Goal: Task Accomplishment & Management: Use online tool/utility

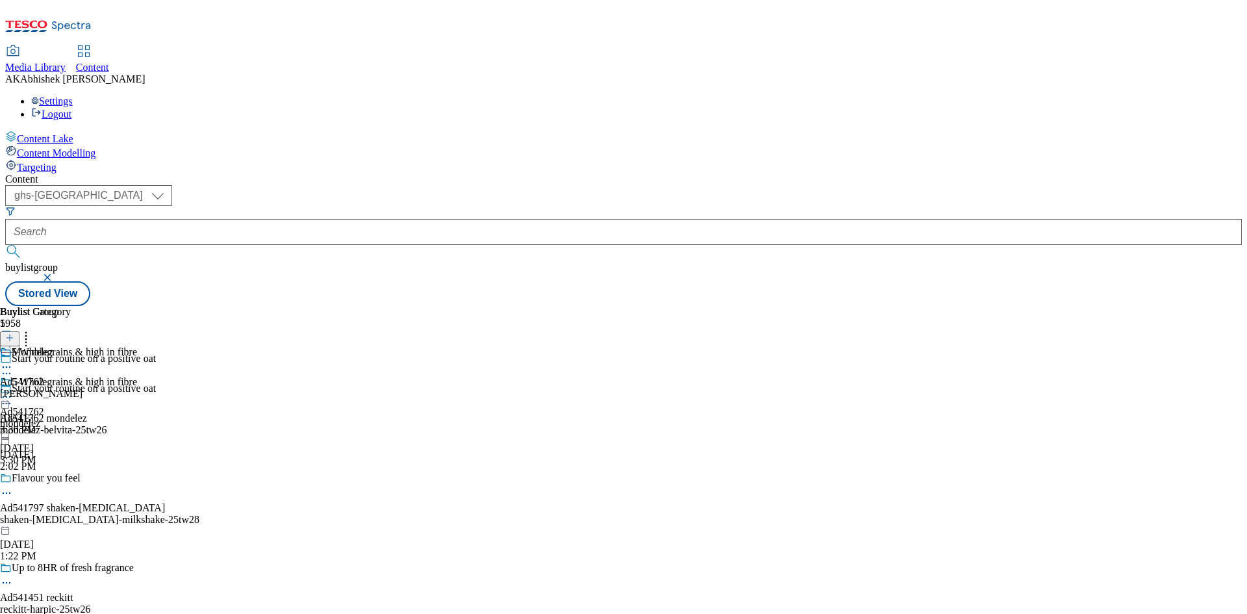
select select "ghs-[GEOGRAPHIC_DATA]"
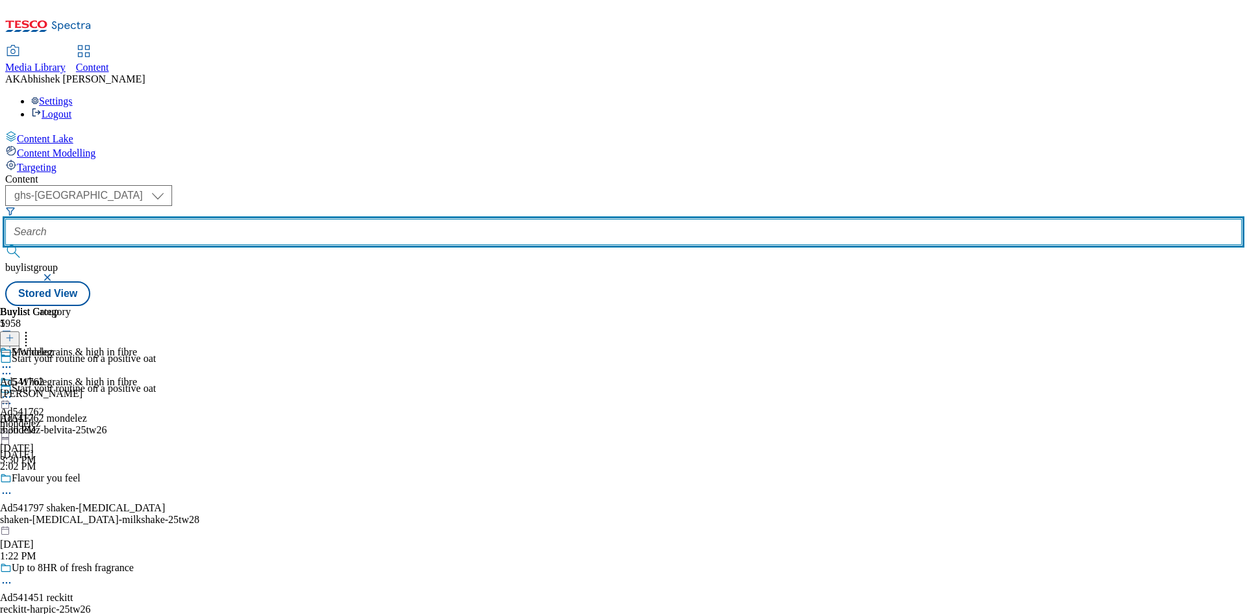
click at [299, 219] on input "text" at bounding box center [623, 232] width 1237 height 26
click at [5, 245] on button "submit" at bounding box center [14, 251] width 18 height 13
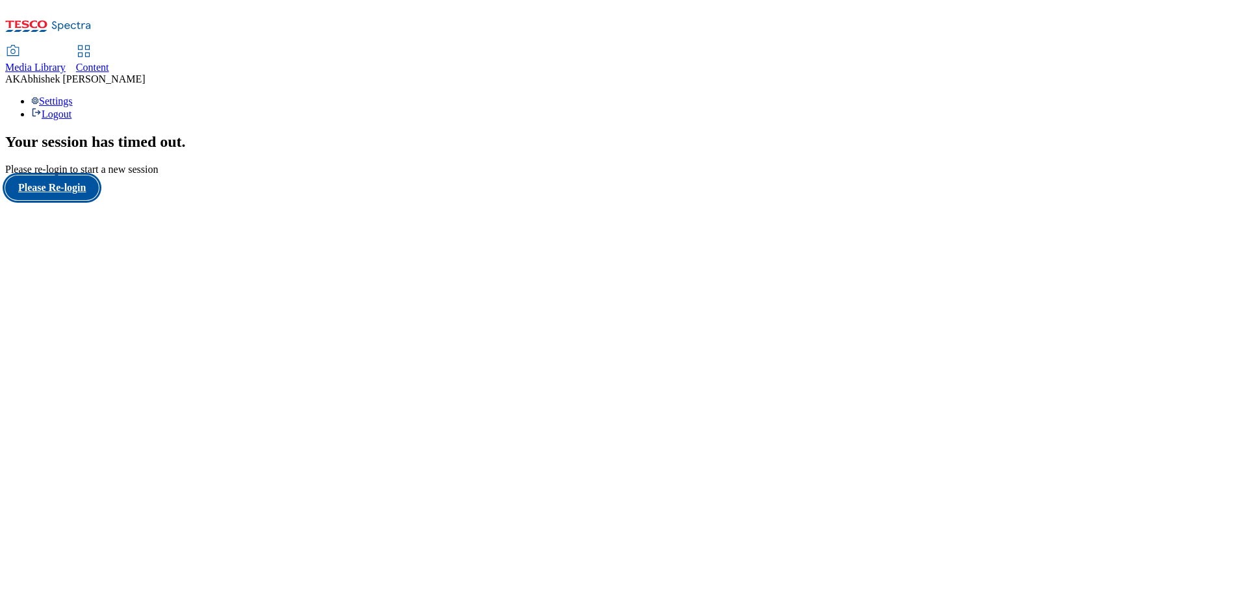
click at [83, 200] on button "Please Re-login" at bounding box center [52, 187] width 94 height 25
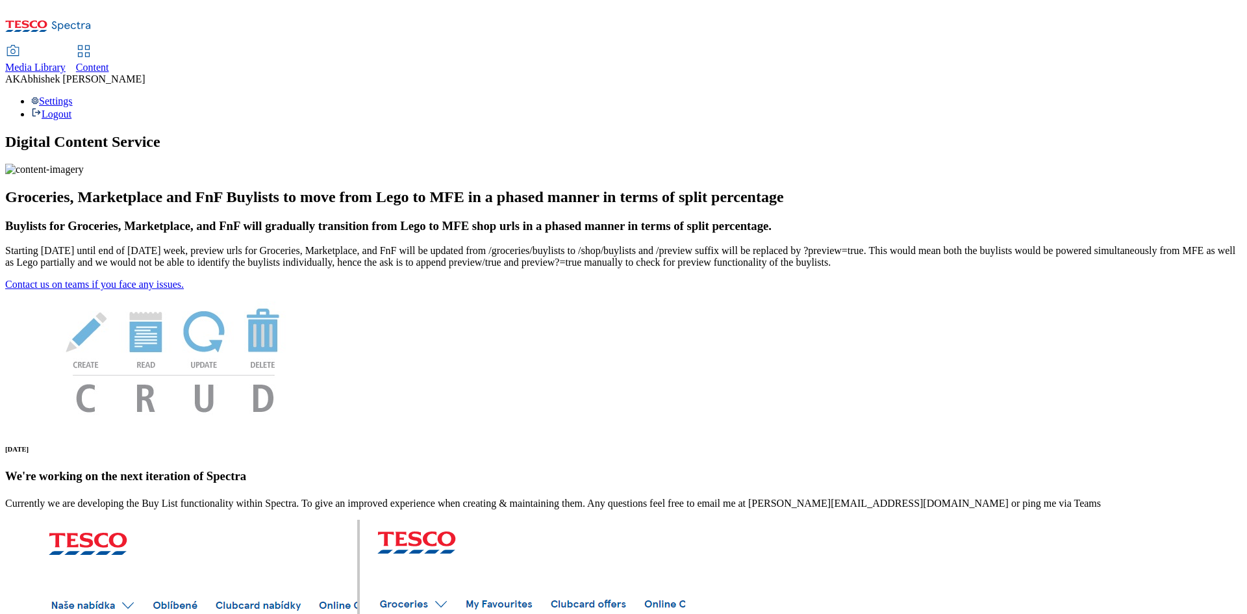
click at [109, 62] on span "Content" at bounding box center [92, 67] width 33 height 11
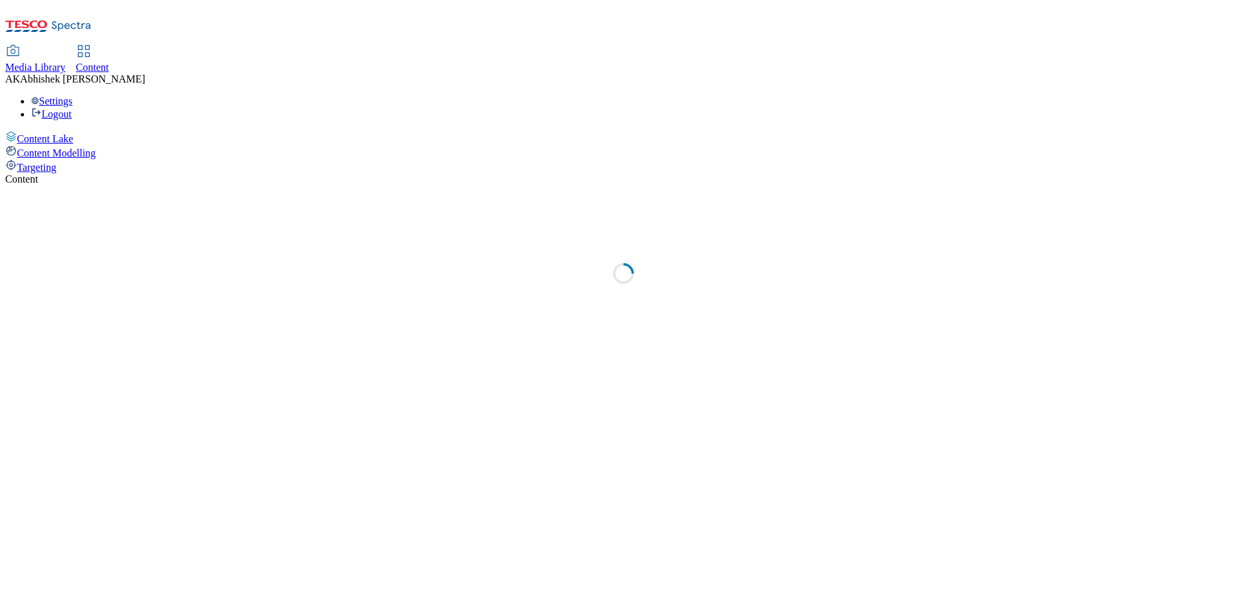
select select "ghs-uk"
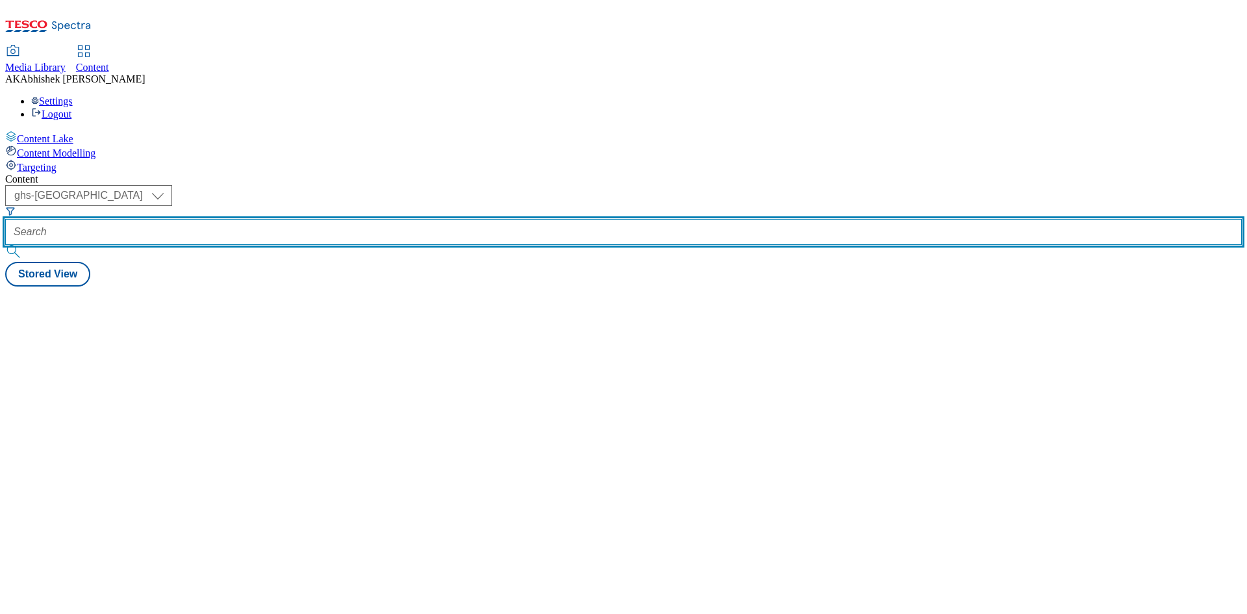
click at [320, 219] on input "text" at bounding box center [623, 232] width 1237 height 26
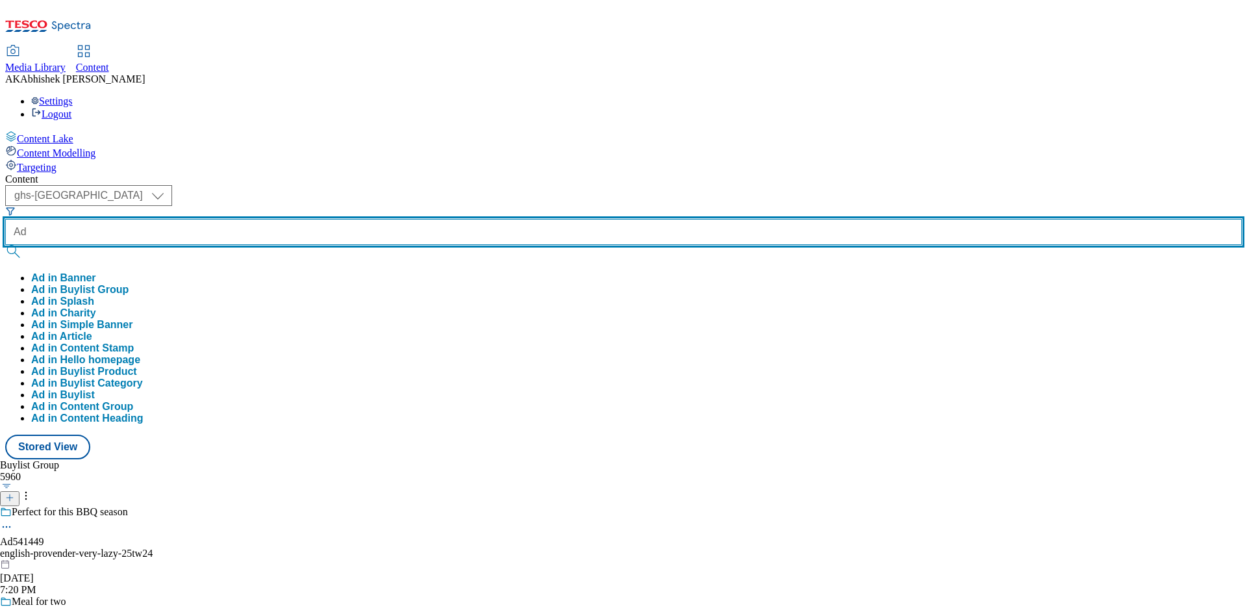
paste input "541871"
type input "Ad541871"
click at [5, 245] on button "submit" at bounding box center [14, 251] width 18 height 13
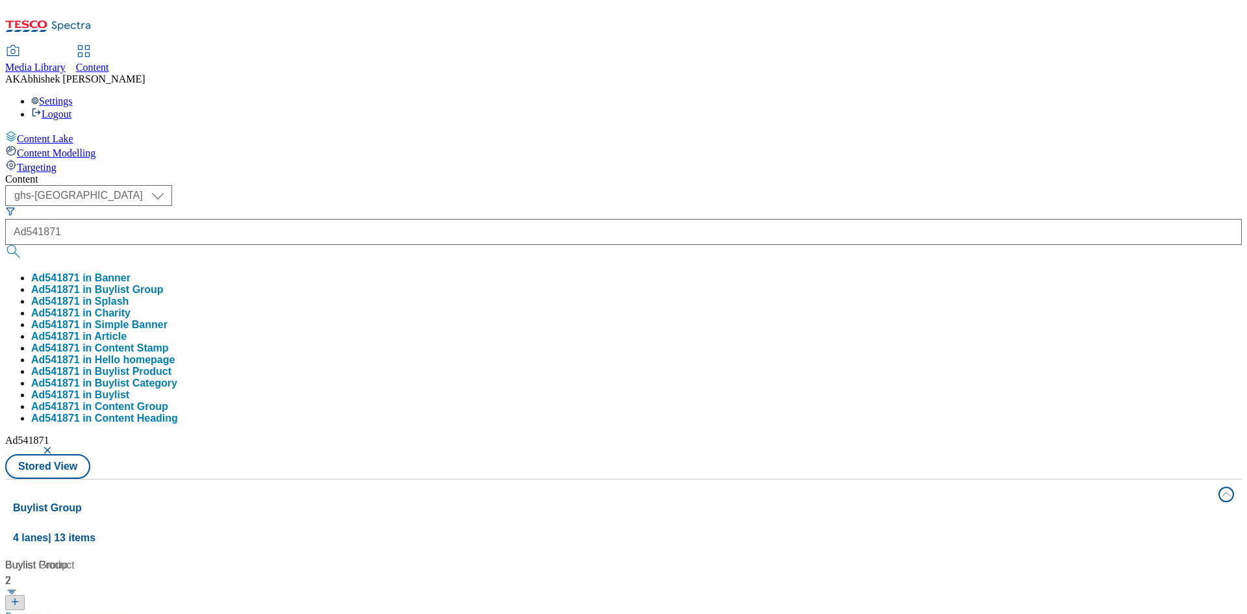
click at [391, 173] on div "Content ( optional ) ghs-roi ghs-uk ghs-uk Ad541871 Ad541871 in Banner Ad541871…" at bounding box center [623, 609] width 1237 height 872
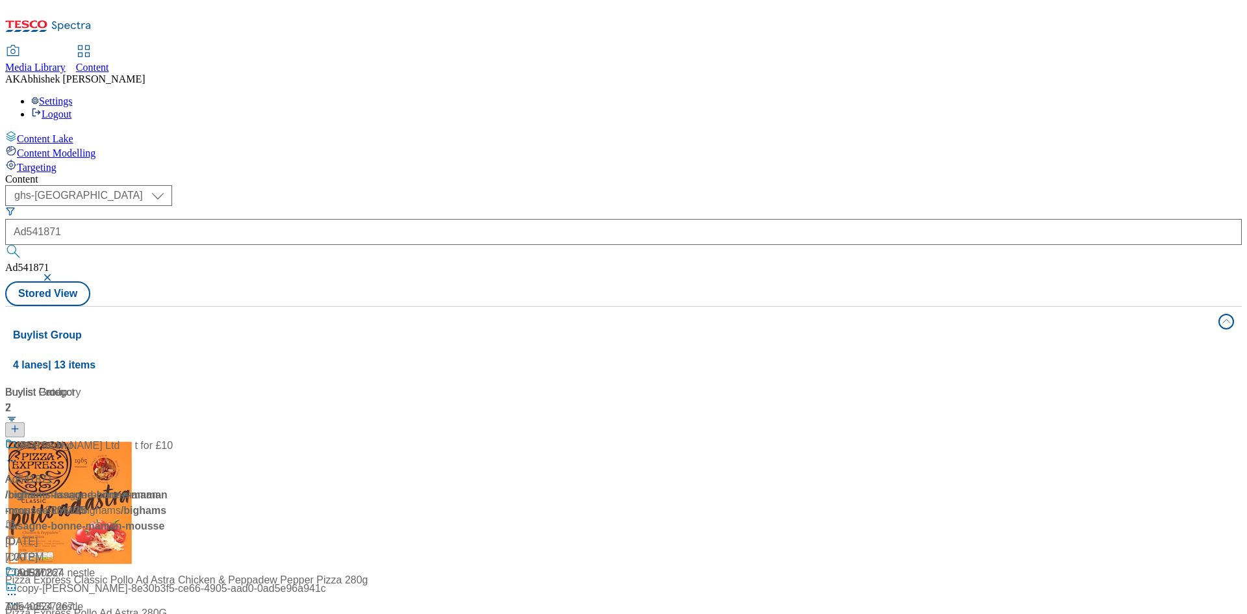
click at [173, 438] on div "Buy one main and dessert for £10" at bounding box center [89, 455] width 168 height 34
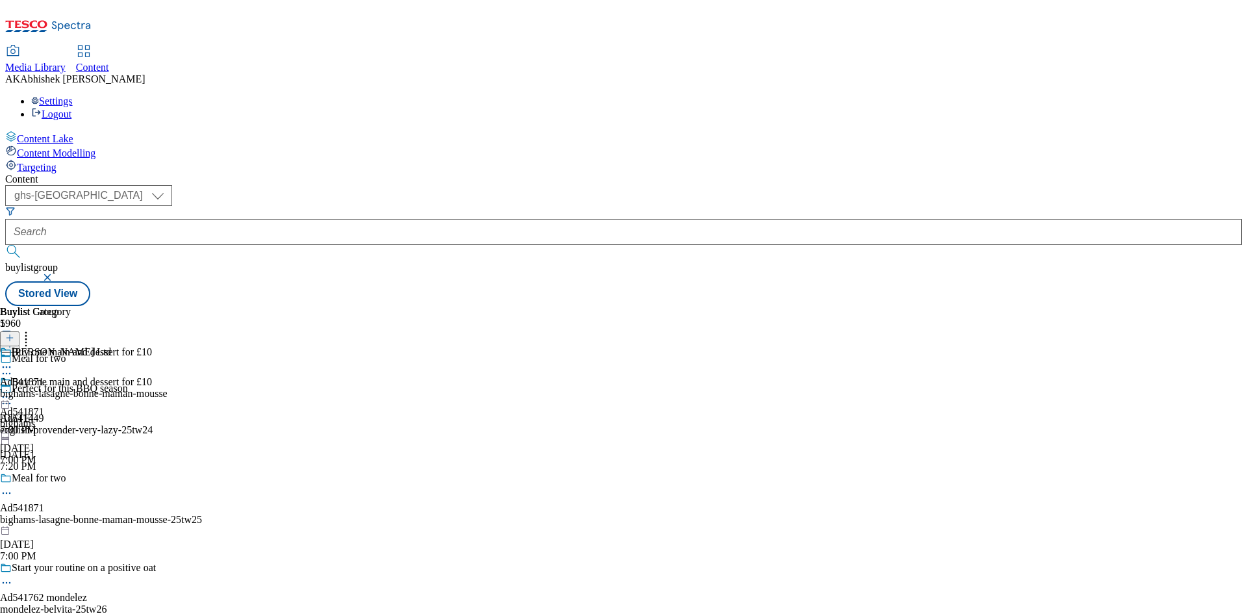
click at [13, 487] on icon at bounding box center [6, 493] width 13 height 13
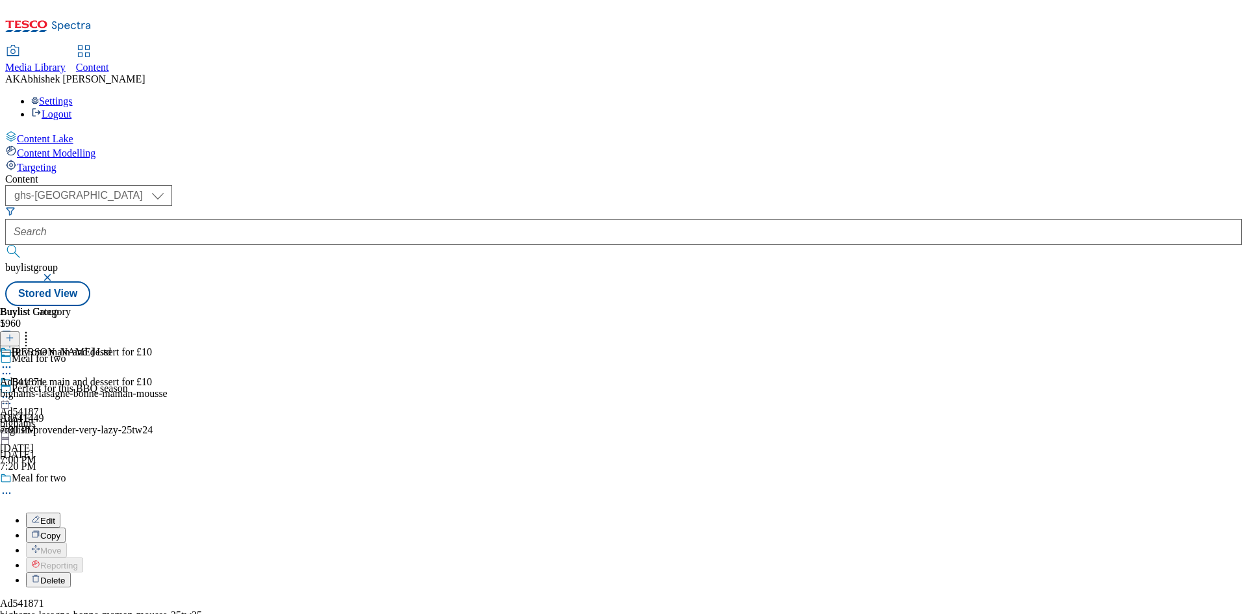
click at [55, 516] on span "Edit" at bounding box center [47, 521] width 15 height 10
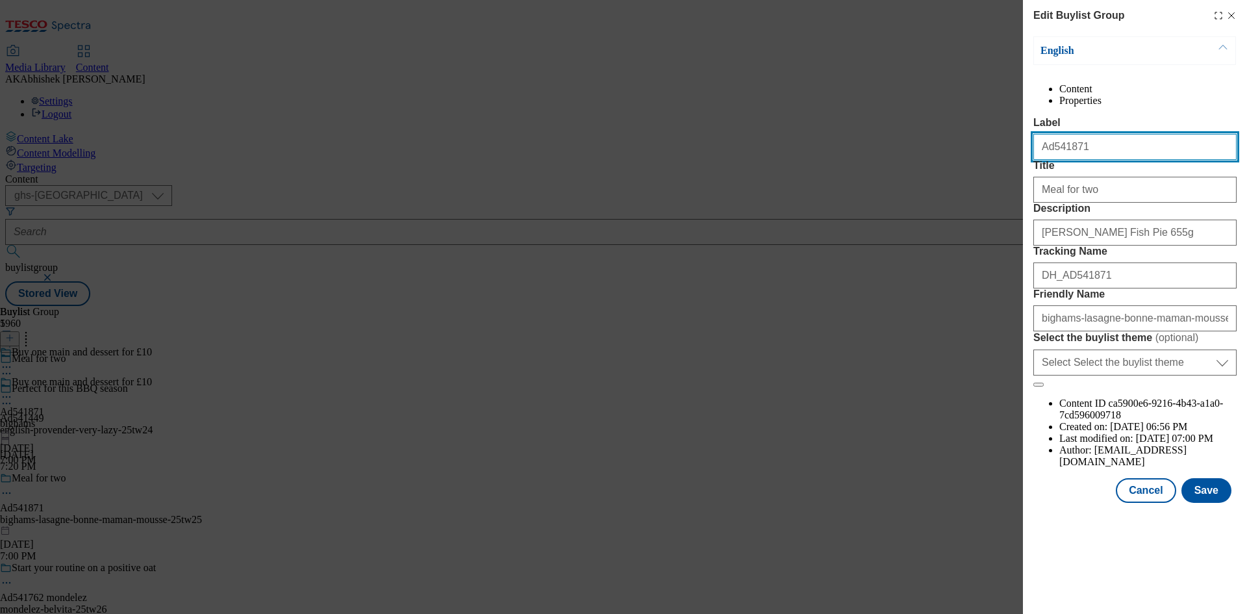
click at [1104, 160] on input "Ad541871" at bounding box center [1135, 147] width 203 height 26
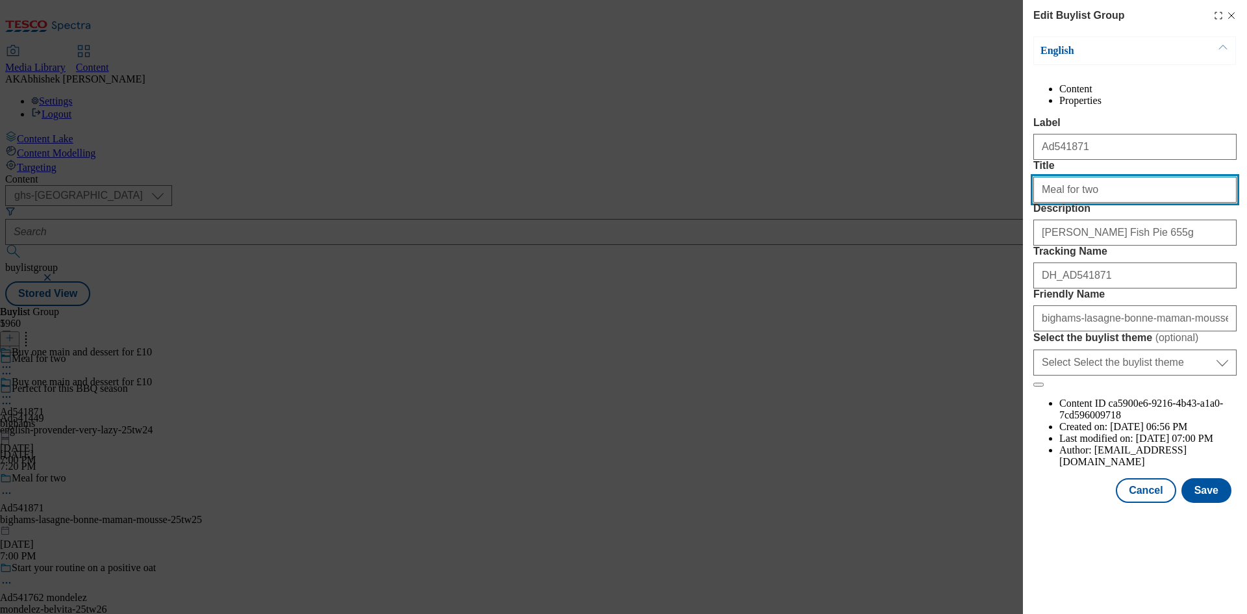
click at [1108, 203] on input "Meal for two" at bounding box center [1135, 190] width 203 height 26
click at [1210, 503] on button "Save" at bounding box center [1207, 490] width 50 height 25
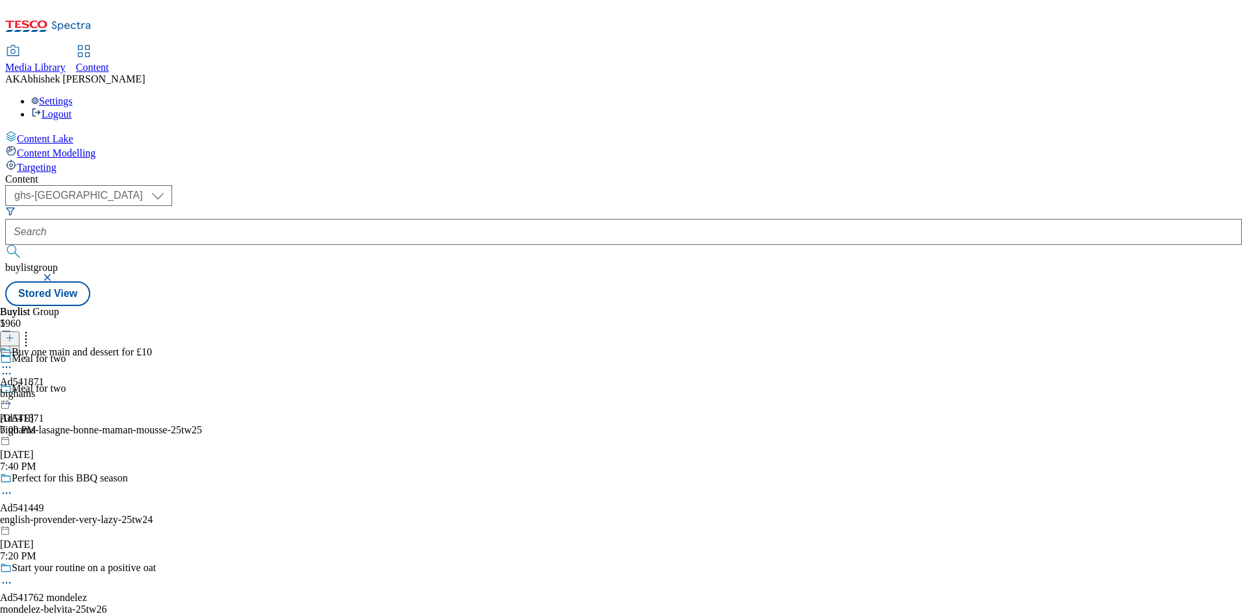
click at [13, 361] on icon at bounding box center [6, 367] width 13 height 13
click at [55, 390] on span "Edit" at bounding box center [47, 395] width 15 height 10
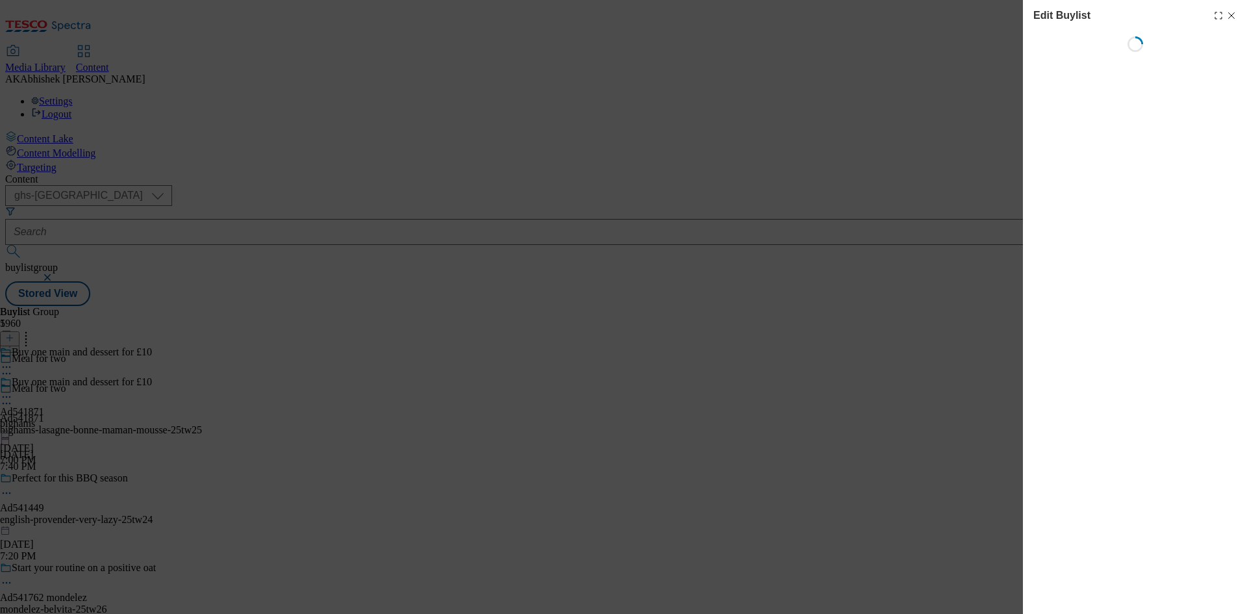
select select "tactical"
select select "supplier funded short term 1-3 weeks"
select select "dunnhumby"
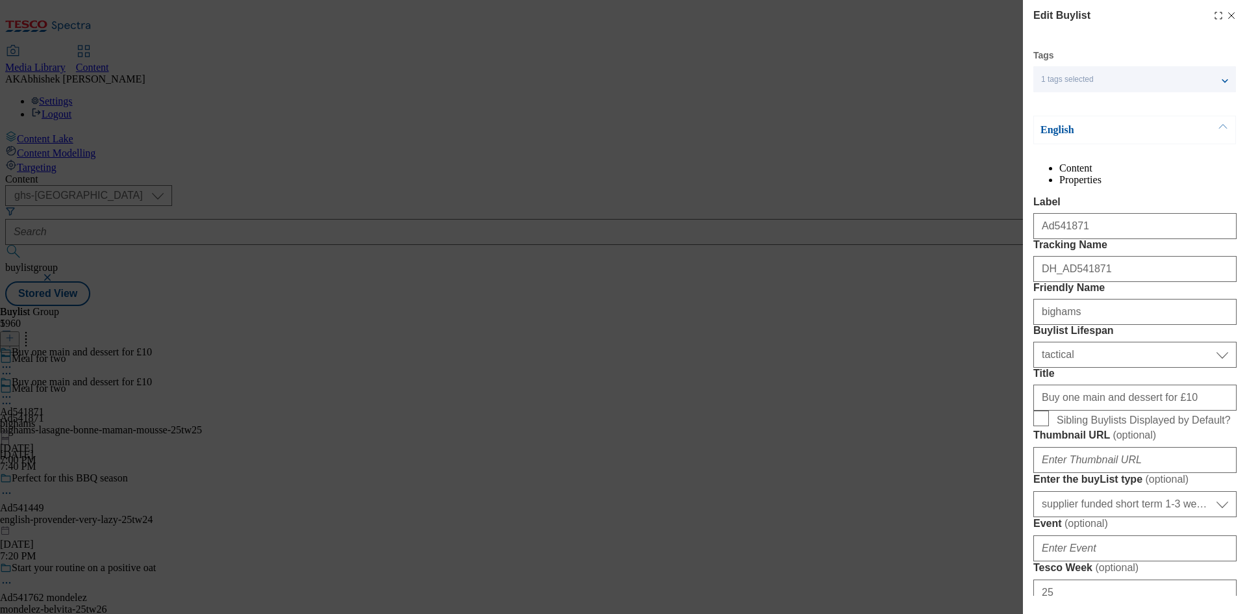
select select "Banner"
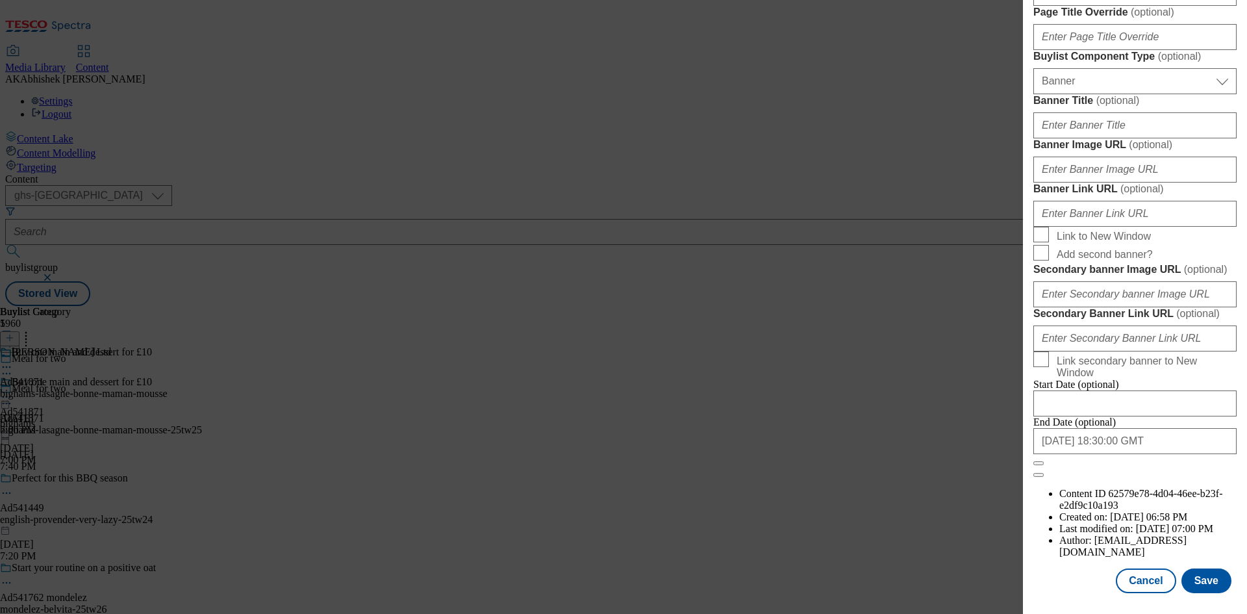
scroll to position [1276, 0]
click at [1158, 454] on input "2025-10-11 18:30:00 GMT" at bounding box center [1135, 441] width 203 height 26
select select "2025"
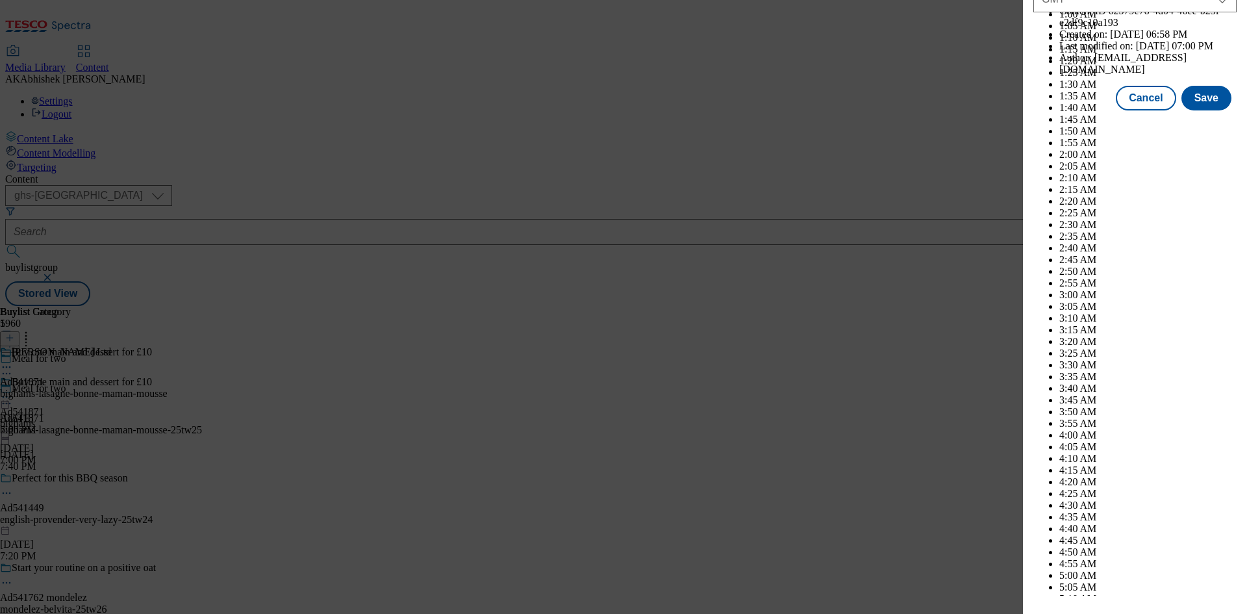
scroll to position [5329, 0]
select select "November"
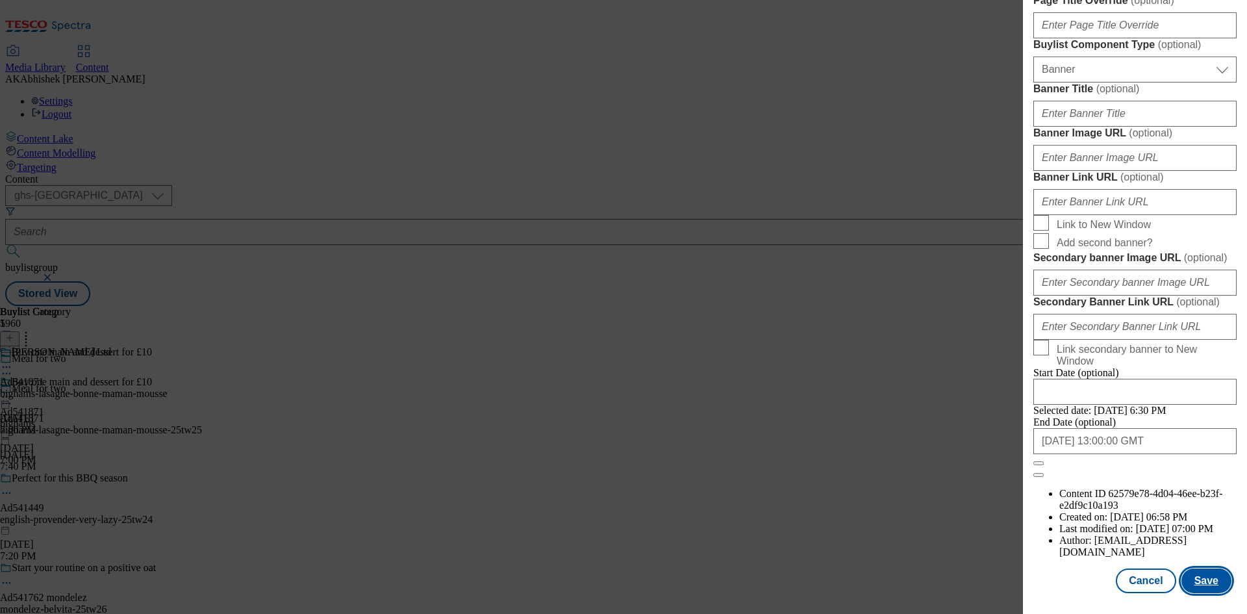
click at [1205, 583] on button "Save" at bounding box center [1207, 580] width 50 height 25
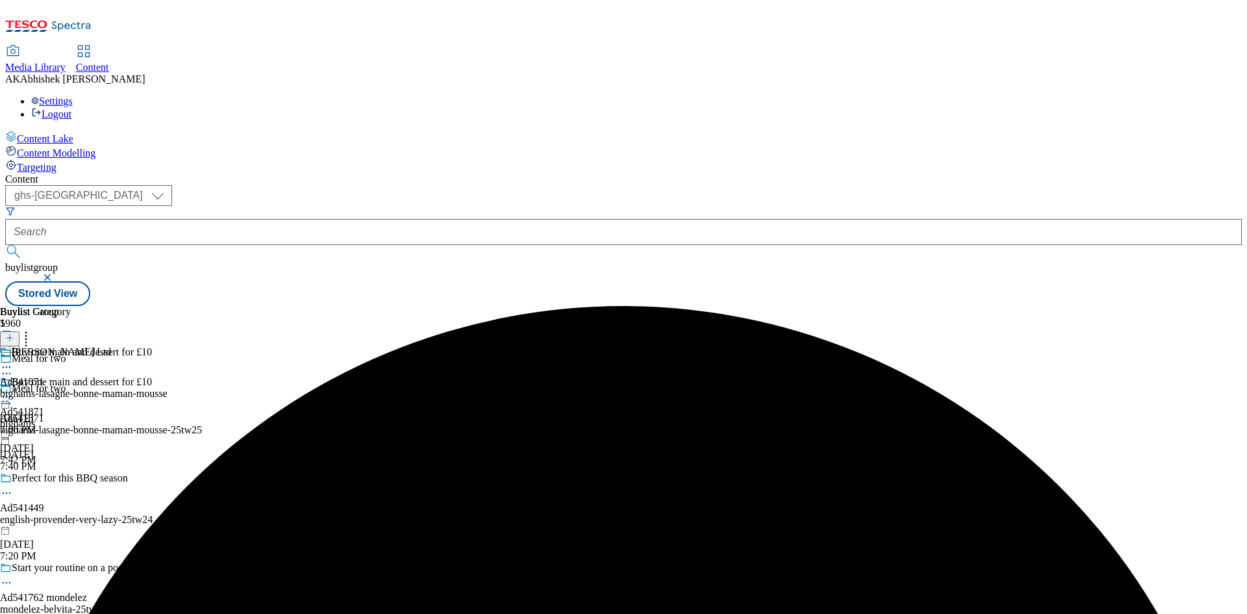
click at [13, 361] on icon at bounding box center [6, 367] width 13 height 13
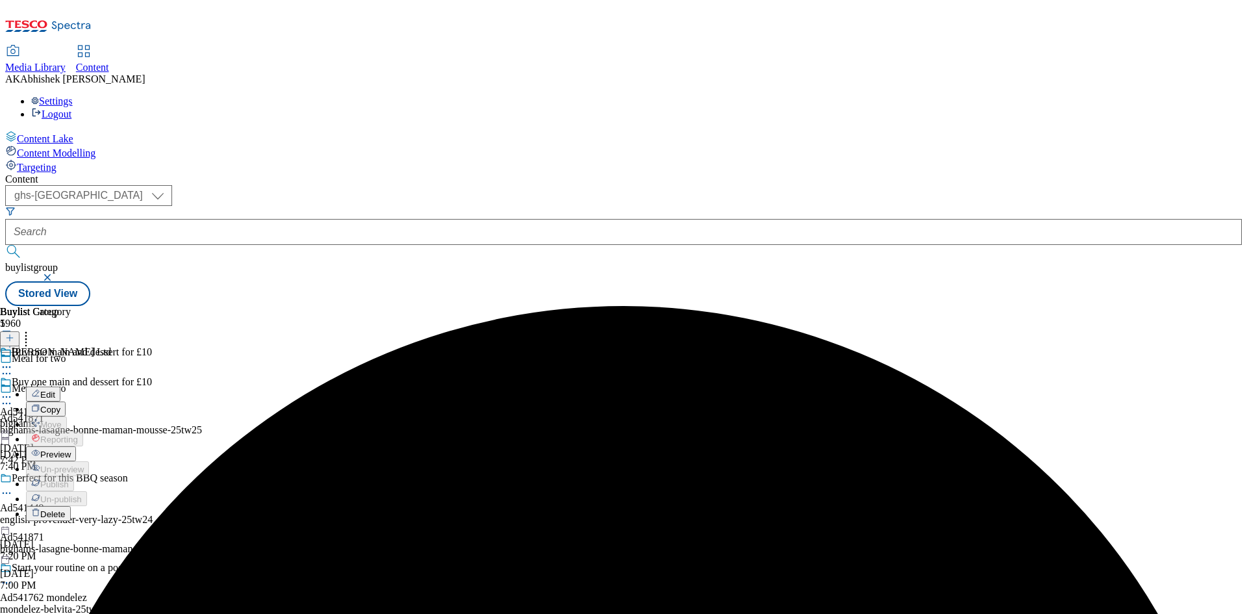
click at [55, 390] on span "Edit" at bounding box center [47, 395] width 15 height 10
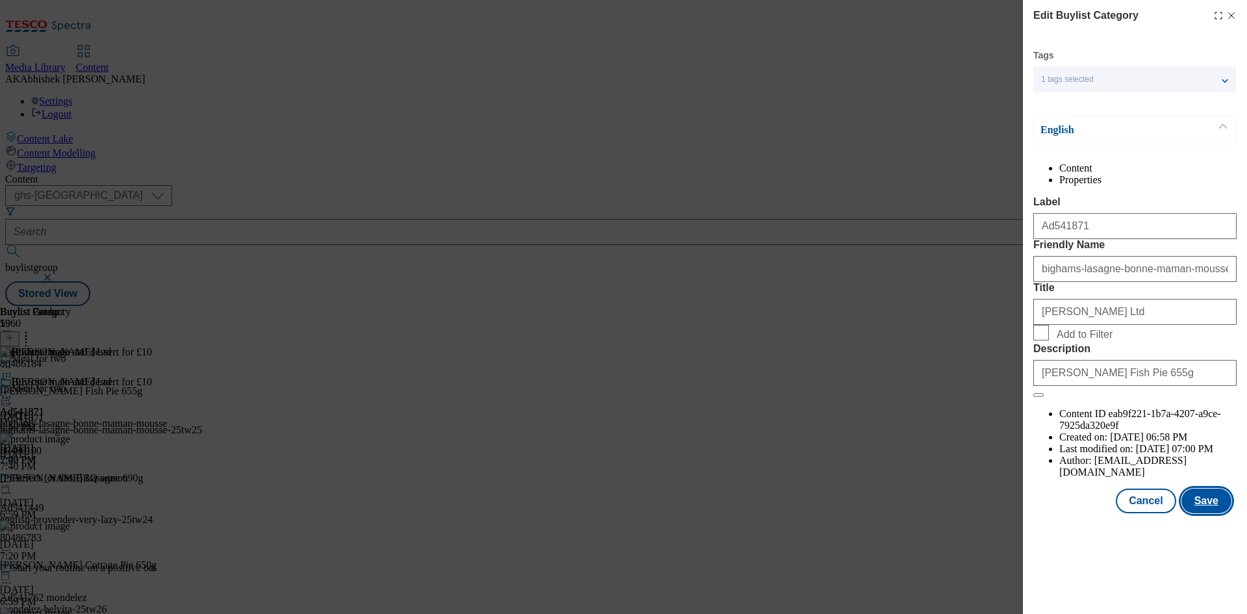
click at [1211, 513] on button "Save" at bounding box center [1207, 501] width 50 height 25
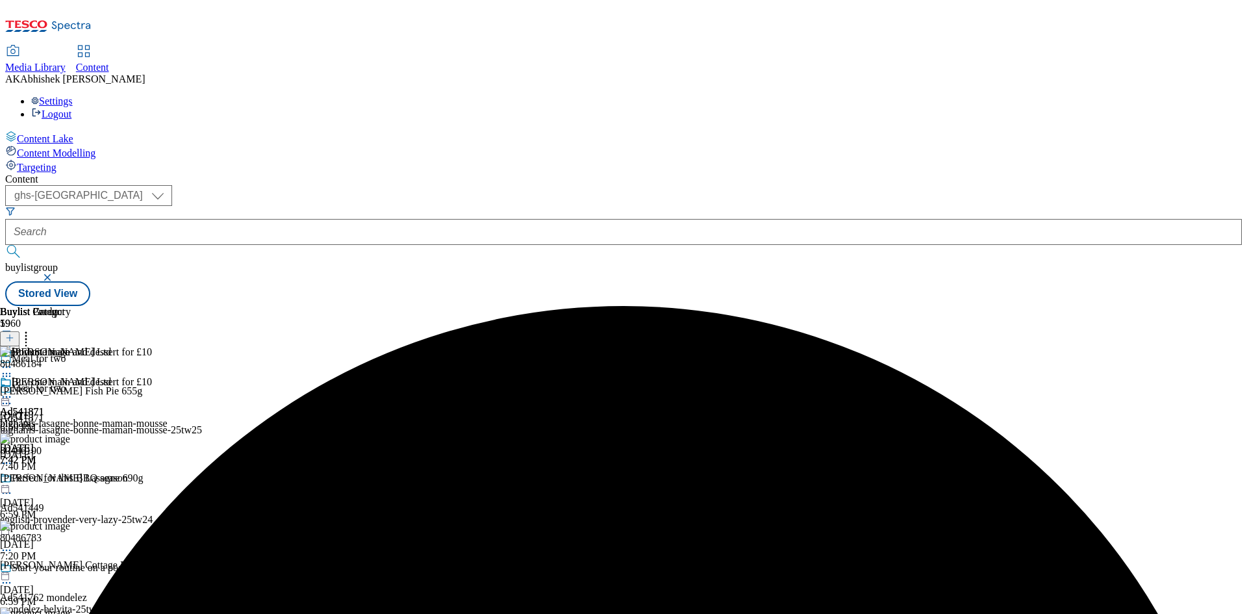
click at [13, 390] on icon at bounding box center [6, 396] width 13 height 13
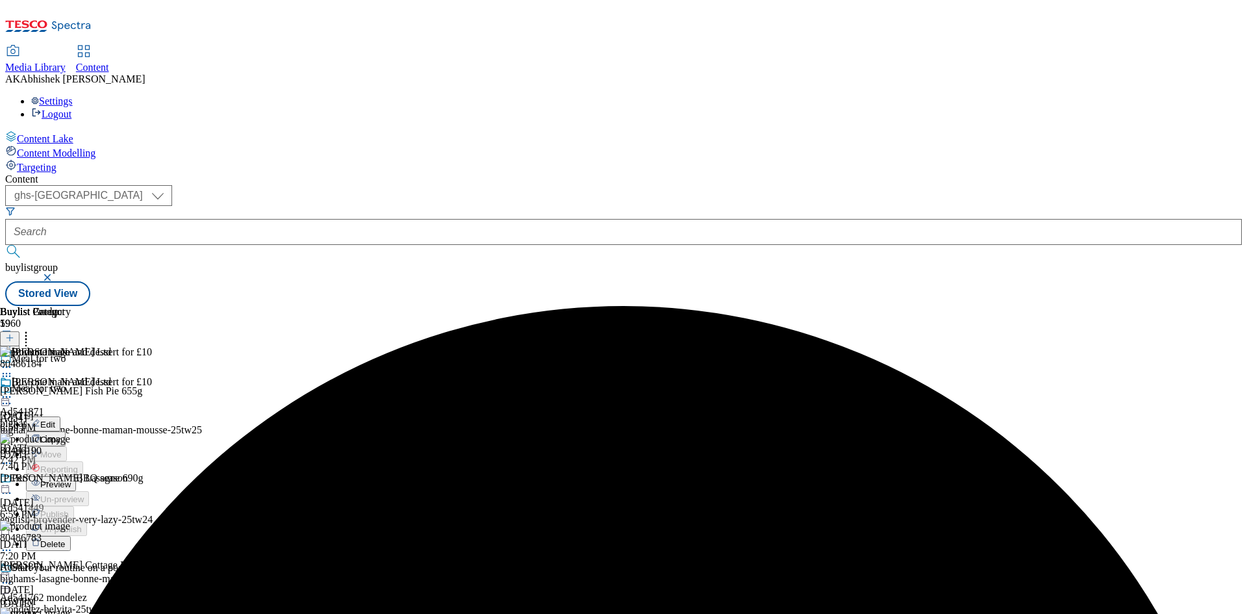
click at [76, 476] on button "Preview" at bounding box center [51, 483] width 50 height 15
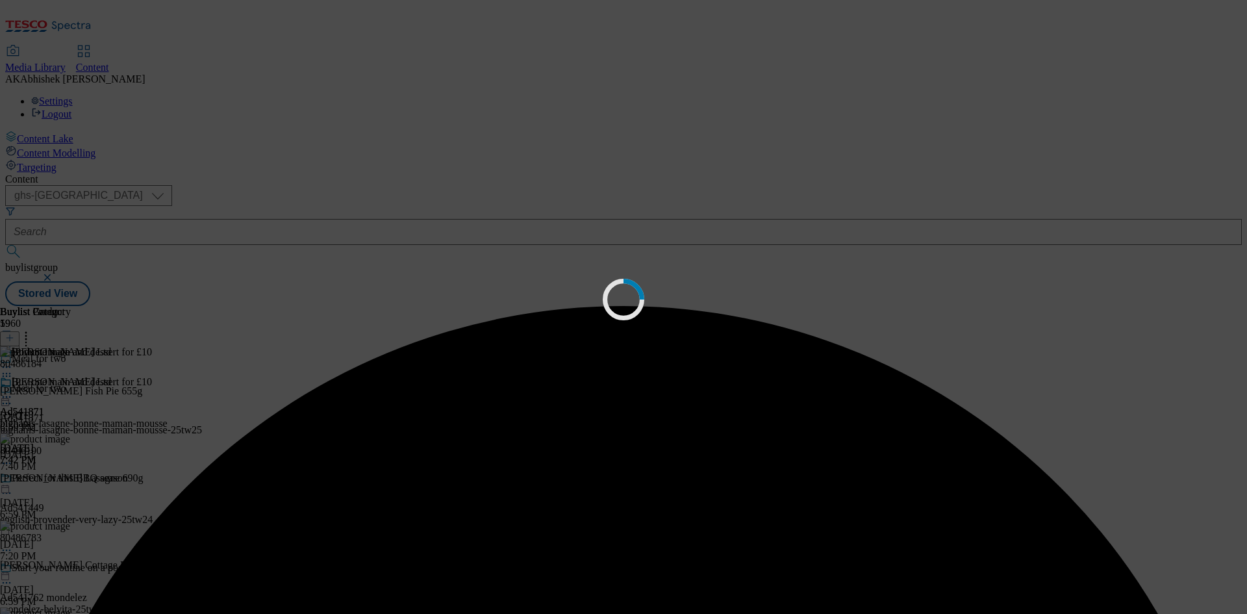
click at [762, 327] on div "Loading" at bounding box center [623, 307] width 1247 height 614
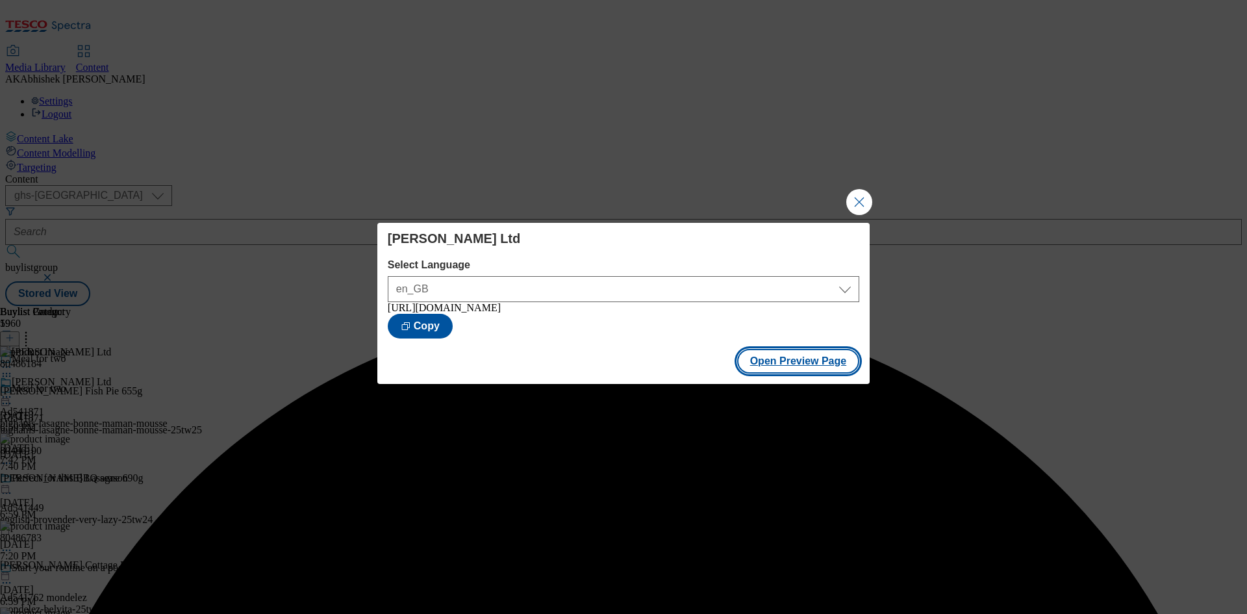
click at [818, 372] on button "Open Preview Page" at bounding box center [798, 361] width 123 height 25
click at [867, 196] on button "Close Modal" at bounding box center [859, 202] width 26 height 26
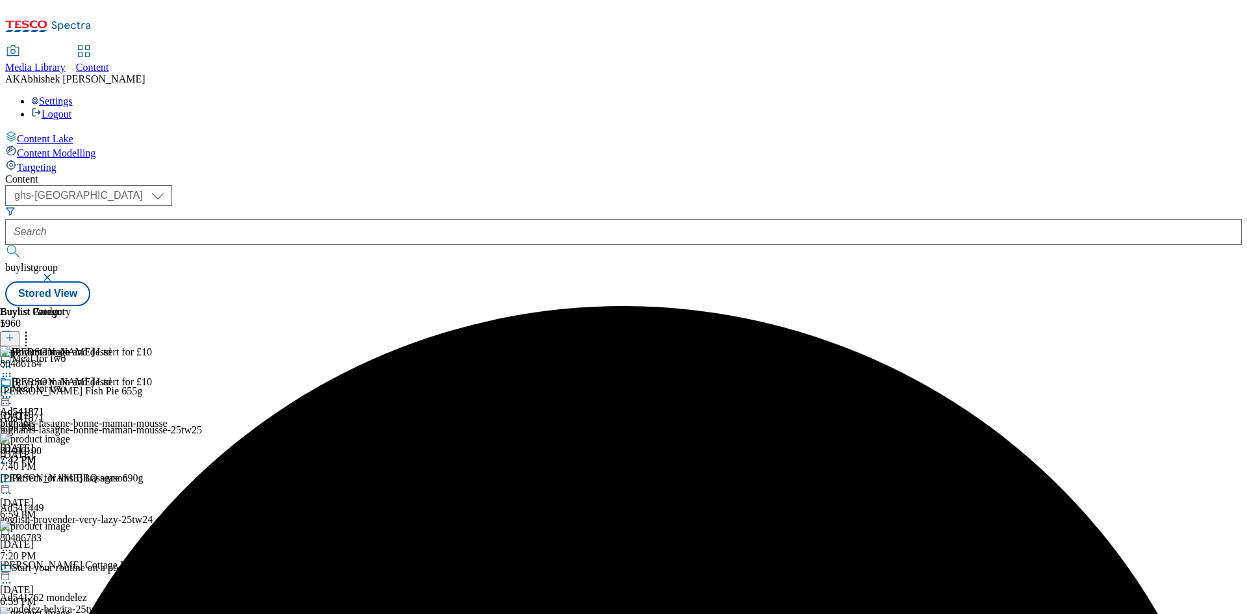
click at [13, 390] on icon at bounding box center [6, 396] width 13 height 13
click at [69, 524] on span "Publish" at bounding box center [54, 529] width 29 height 10
